Goal: Task Accomplishment & Management: Complete application form

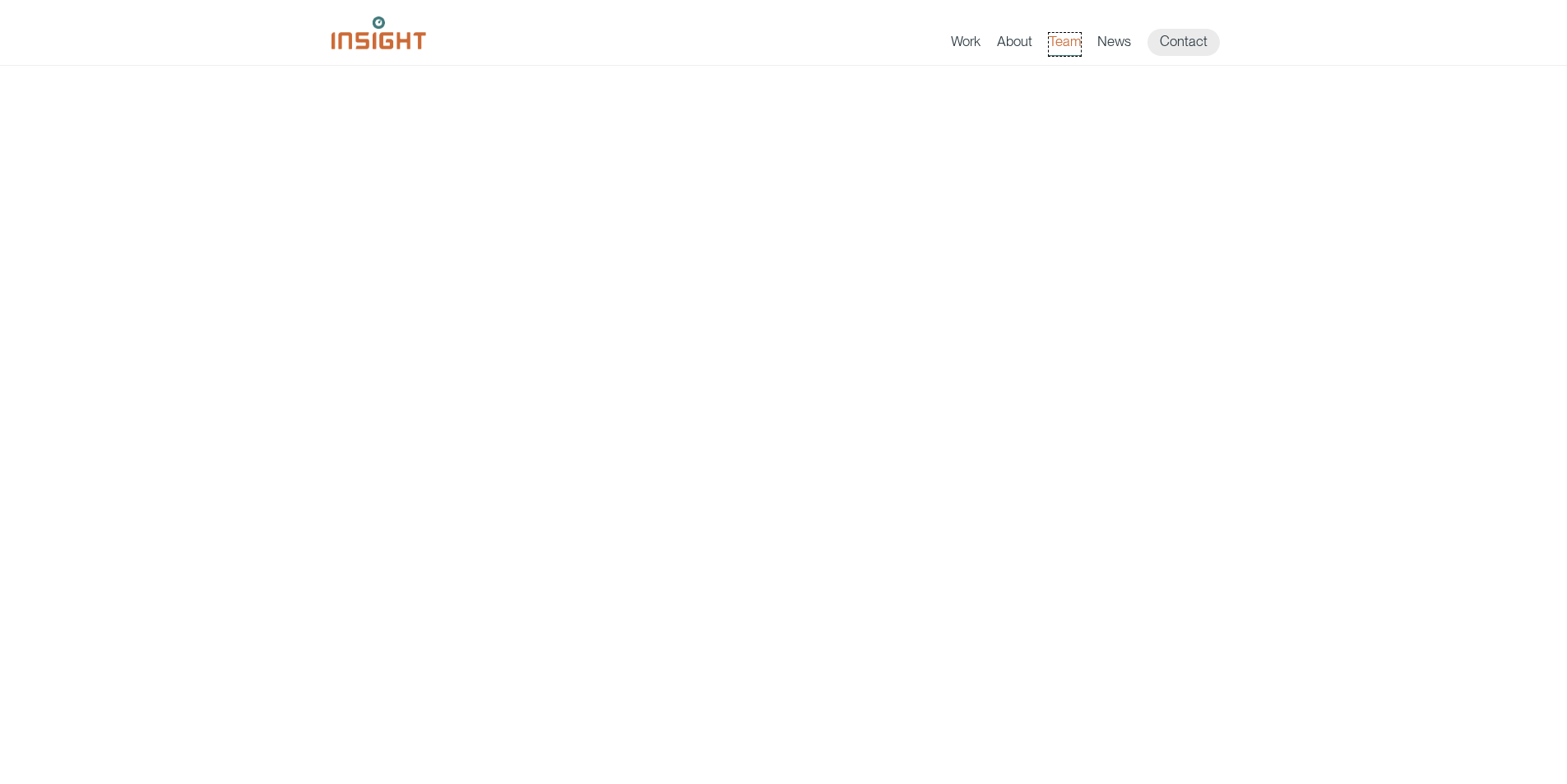
click at [1067, 40] on link "Team" at bounding box center [1066, 45] width 32 height 23
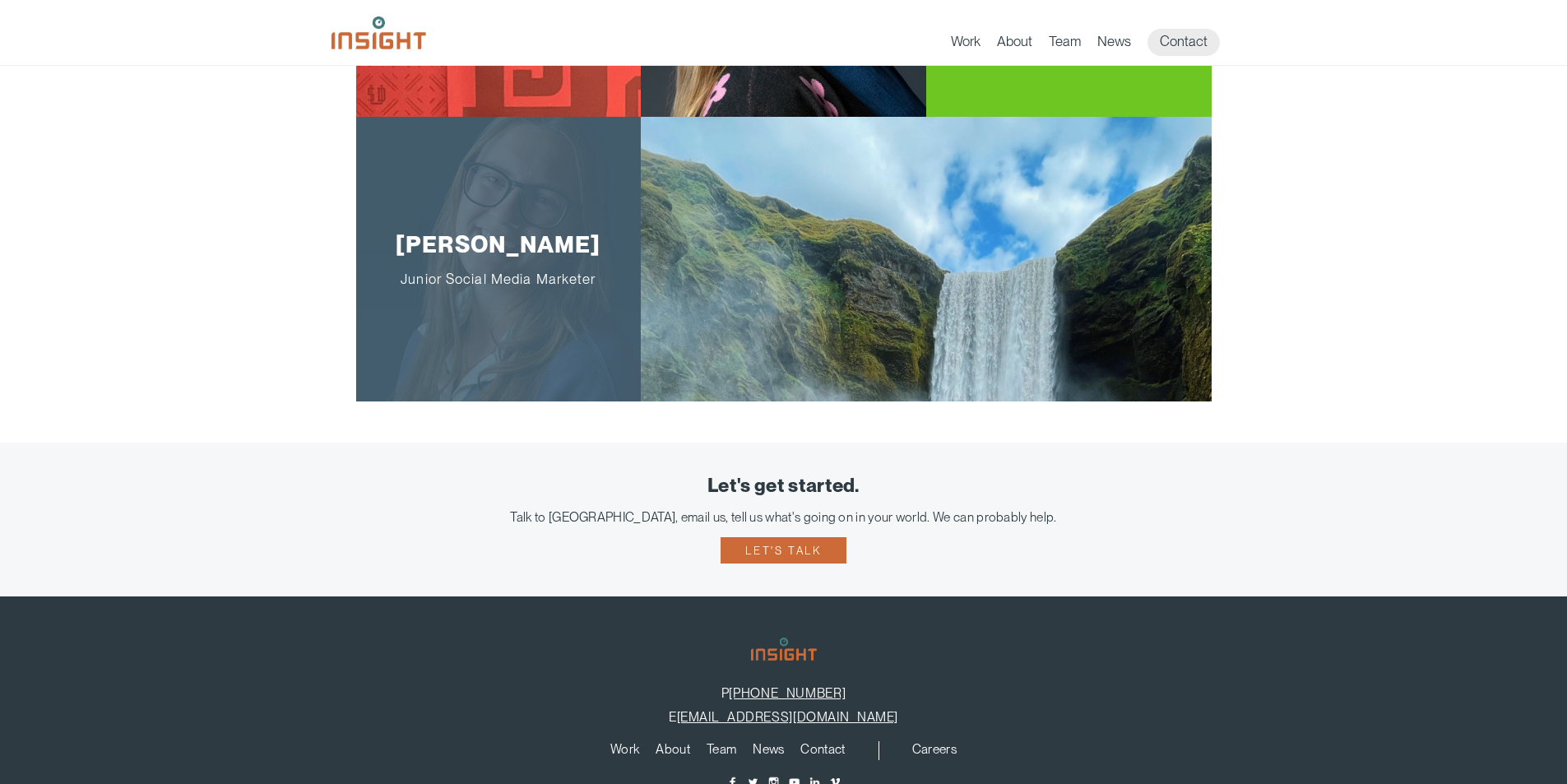
scroll to position [3163, 0]
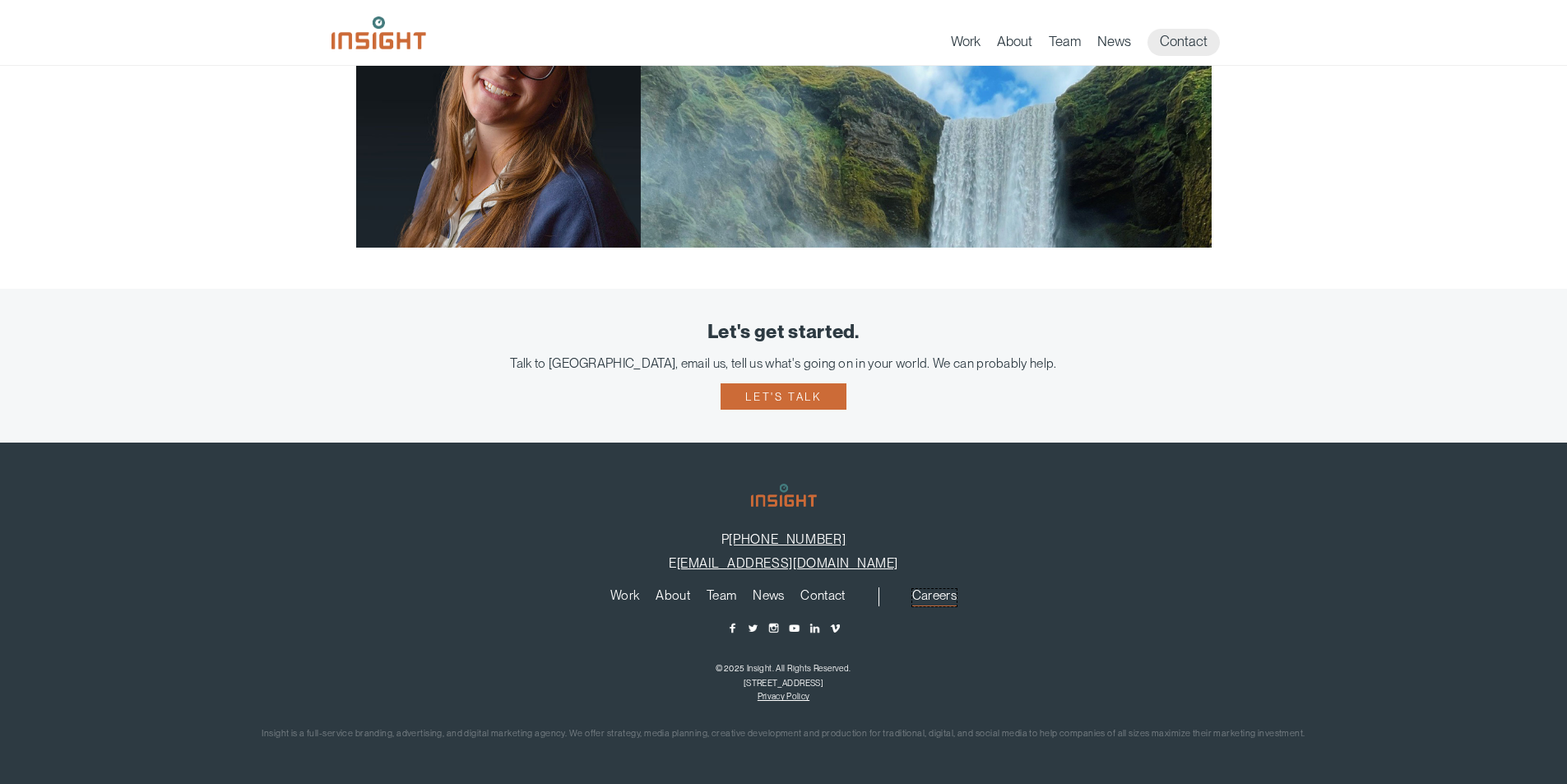
click at [930, 592] on link "Careers" at bounding box center [935, 597] width 45 height 18
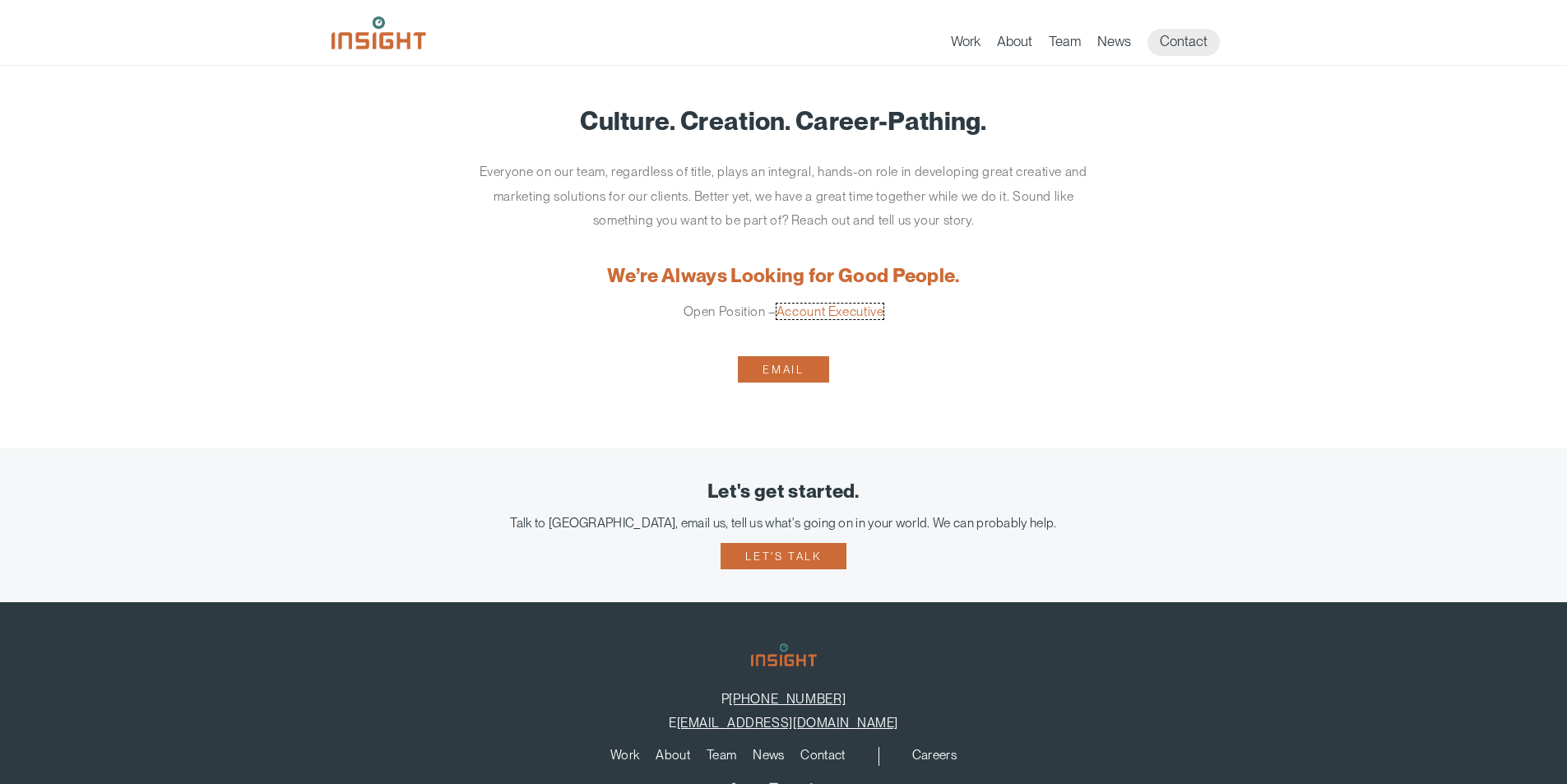
click at [843, 310] on link "Account Executive" at bounding box center [830, 311] width 107 height 15
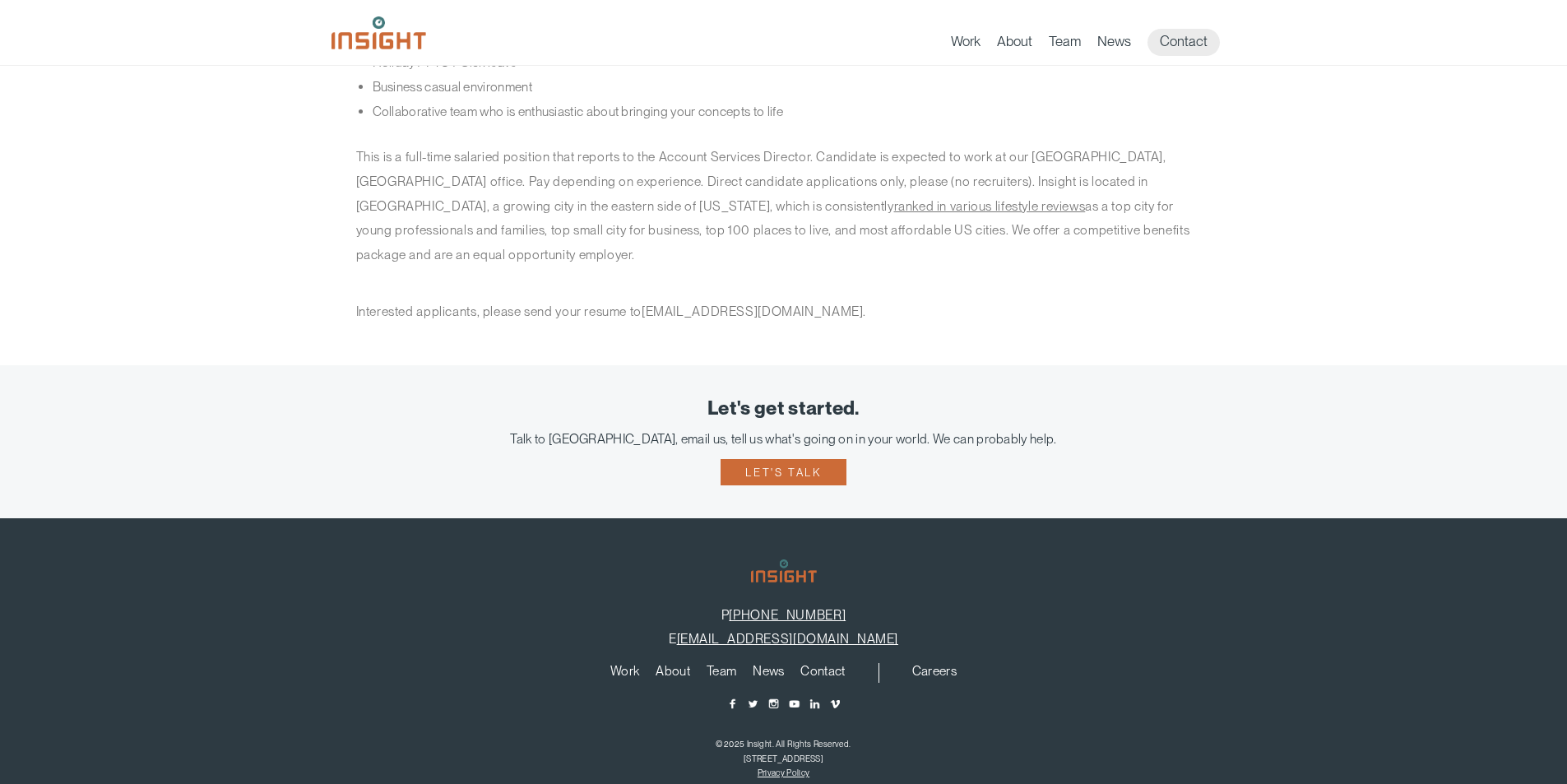
scroll to position [1216, 0]
